Goal: Task Accomplishment & Management: Complete application form

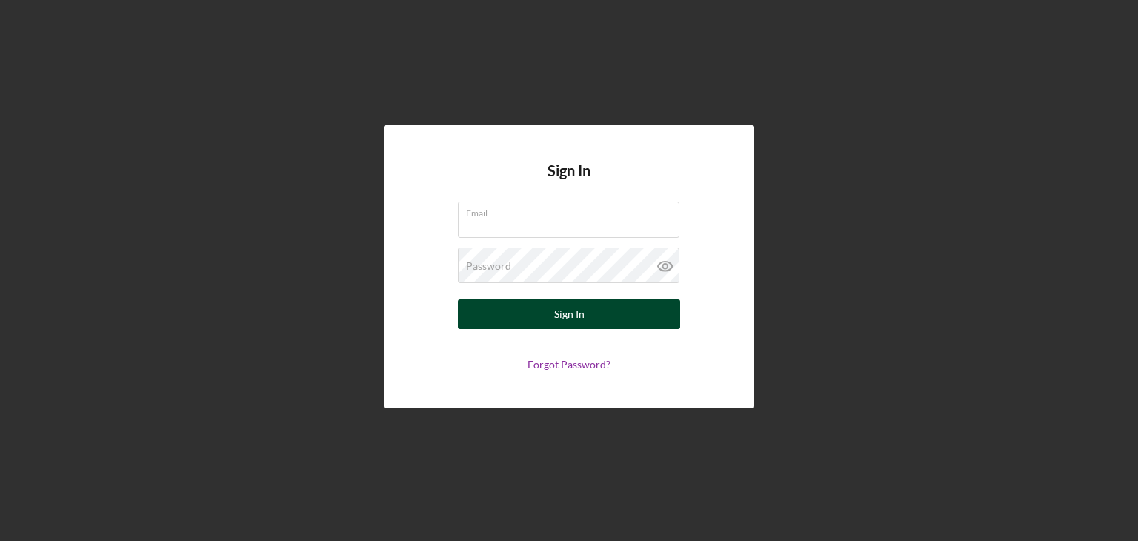
type input "[PERSON_NAME][EMAIL_ADDRESS][DOMAIN_NAME]"
click at [604, 311] on button "Sign In" at bounding box center [569, 314] width 222 height 30
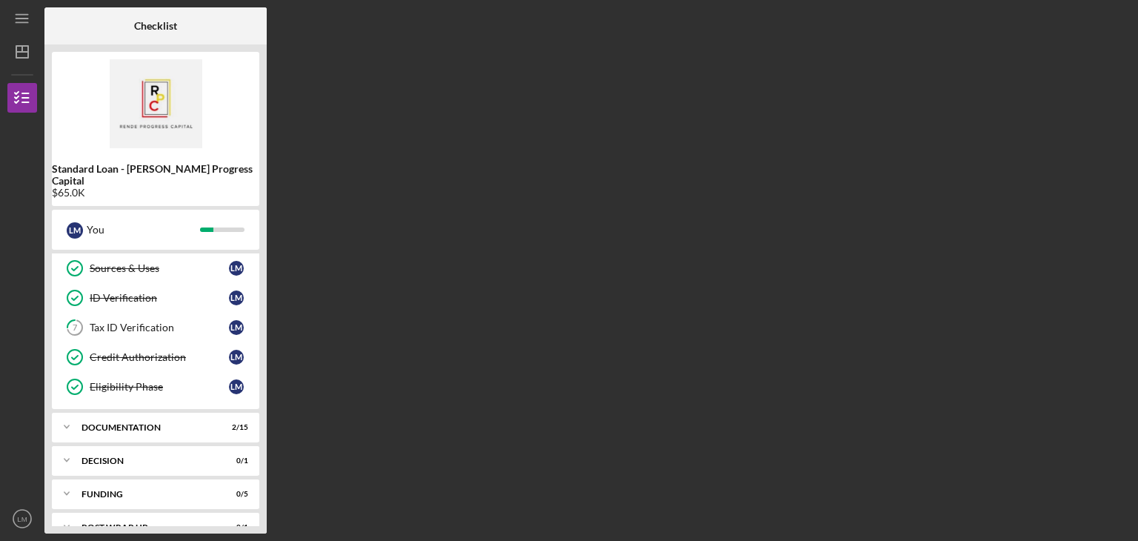
scroll to position [160, 0]
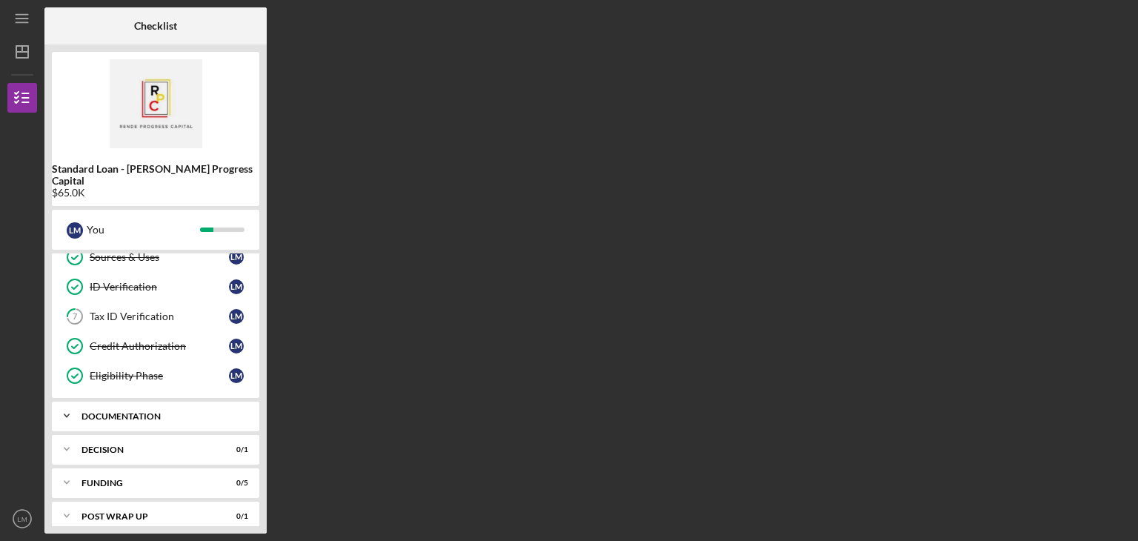
click at [77, 407] on icon "Icon/Expander" at bounding box center [67, 416] width 30 height 30
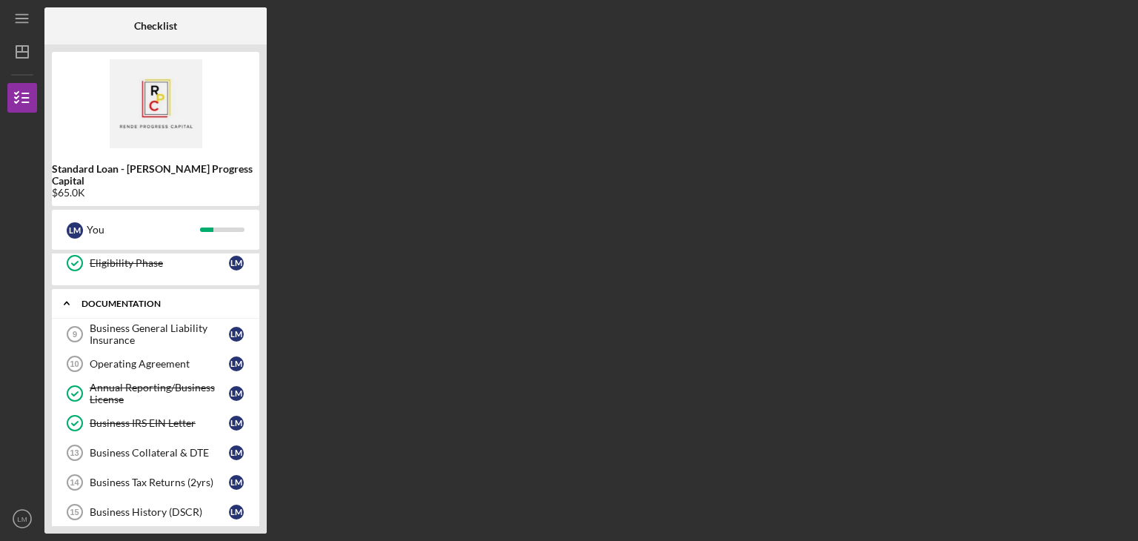
scroll to position [270, 0]
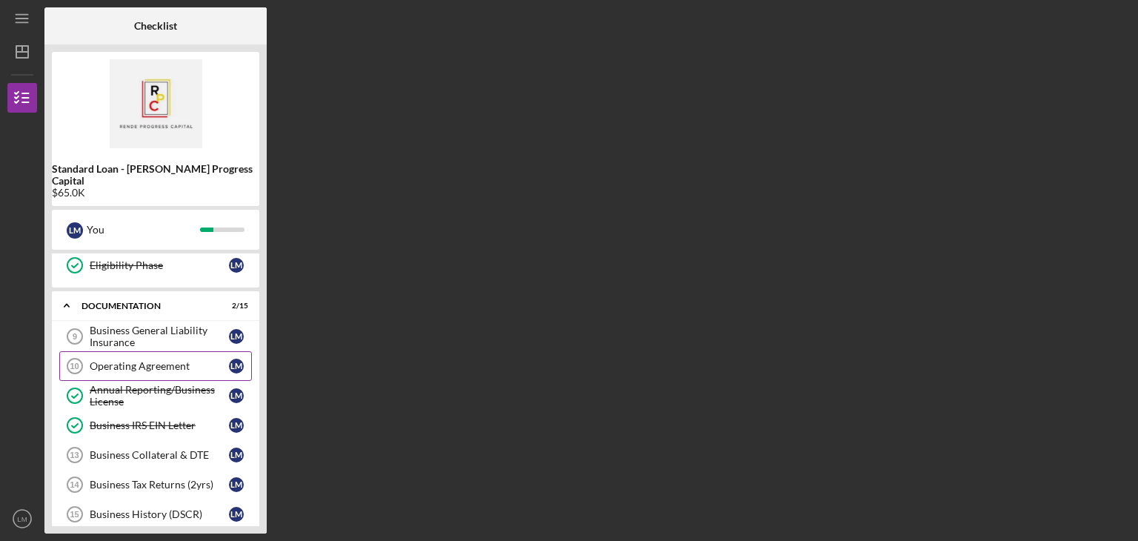
click at [113, 360] on div "Operating Agreement" at bounding box center [159, 366] width 139 height 12
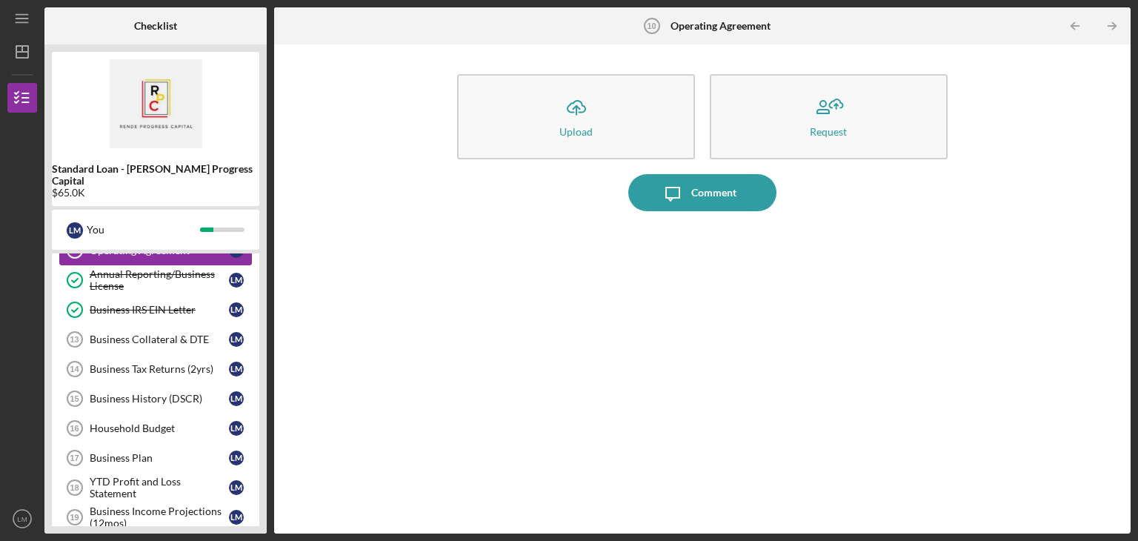
scroll to position [394, 0]
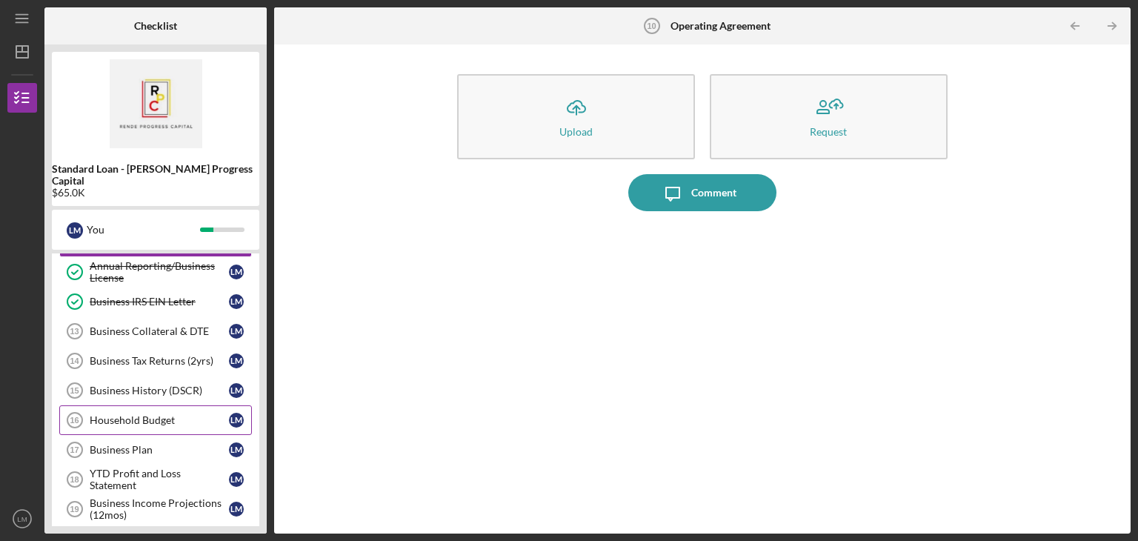
click at [139, 410] on link "Household Budget 16 Household Budget [PERSON_NAME]" at bounding box center [155, 420] width 193 height 30
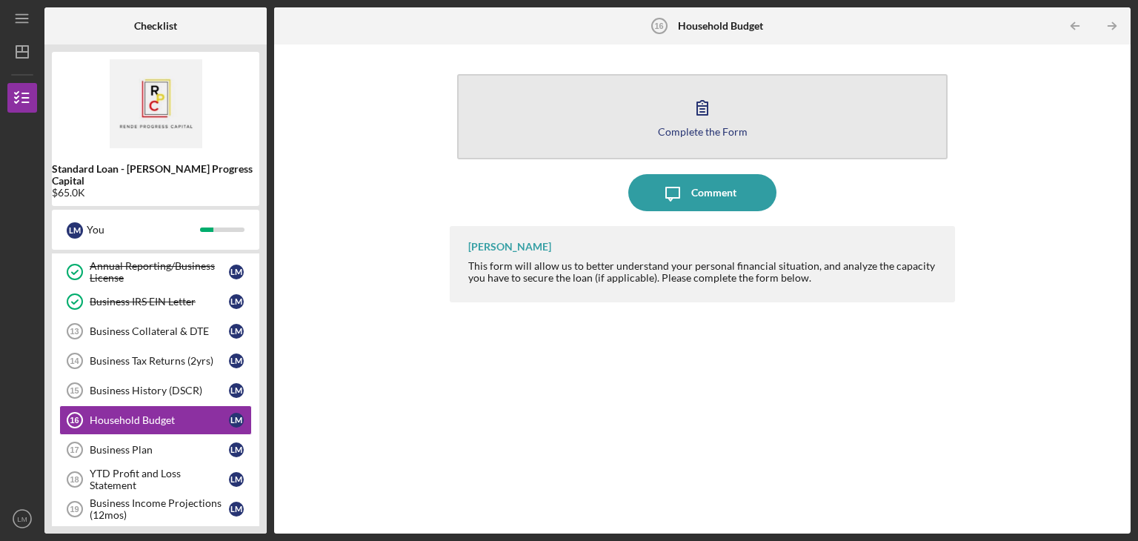
click at [660, 115] on button "Complete the Form Form" at bounding box center [702, 116] width 491 height 85
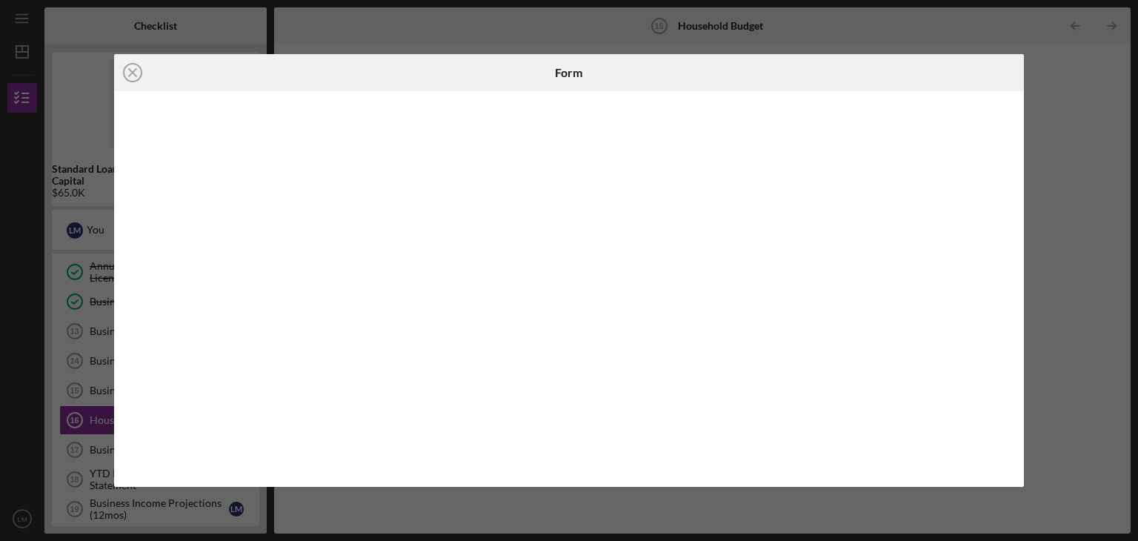
click at [1063, 331] on div "Icon/Close Form" at bounding box center [569, 270] width 1138 height 541
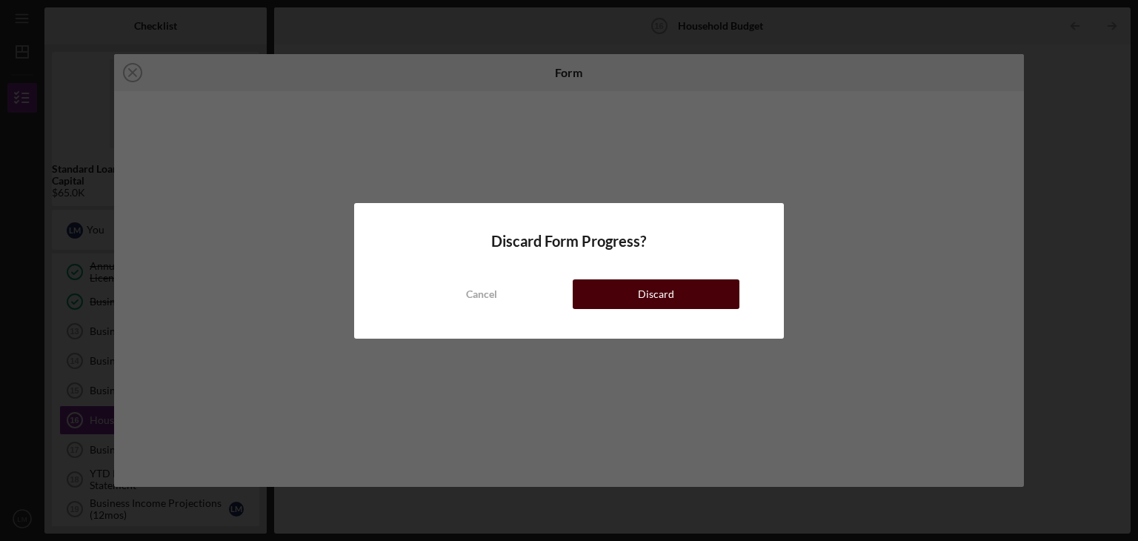
click at [705, 285] on button "Discard" at bounding box center [656, 294] width 167 height 30
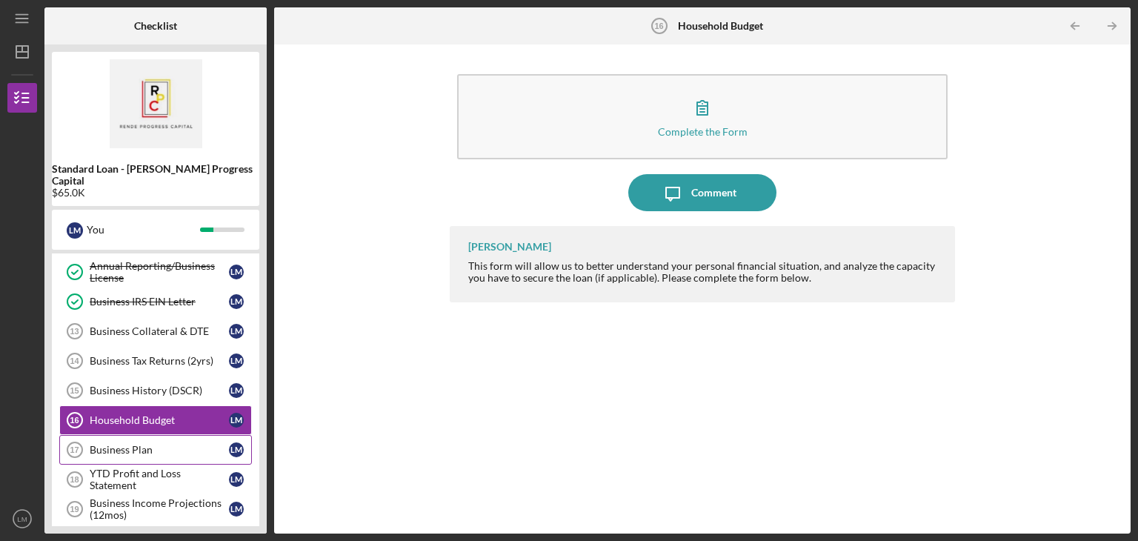
click at [142, 435] on link "Business Plan 17 Business Plan [PERSON_NAME]" at bounding box center [155, 450] width 193 height 30
